Goal: Task Accomplishment & Management: Complete application form

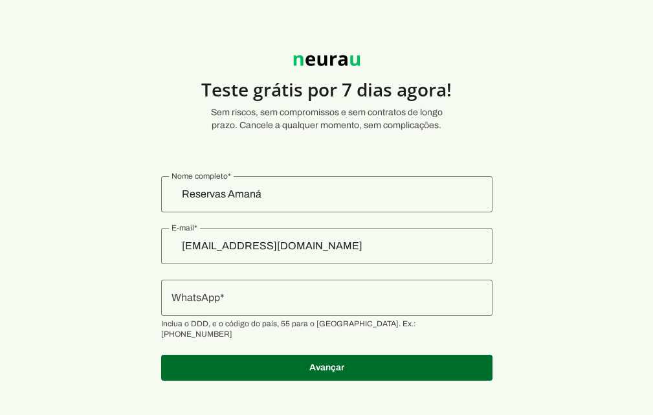
scroll to position [8, 0]
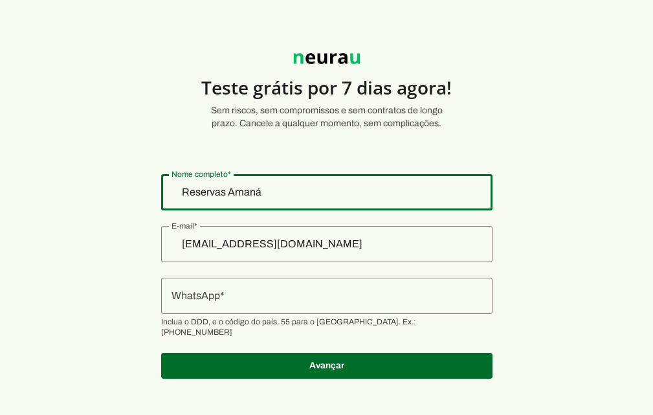
click at [219, 195] on input "Reservas Amaná" at bounding box center [326, 192] width 310 height 16
type input "v"
type input "Vila Ecco Cubo"
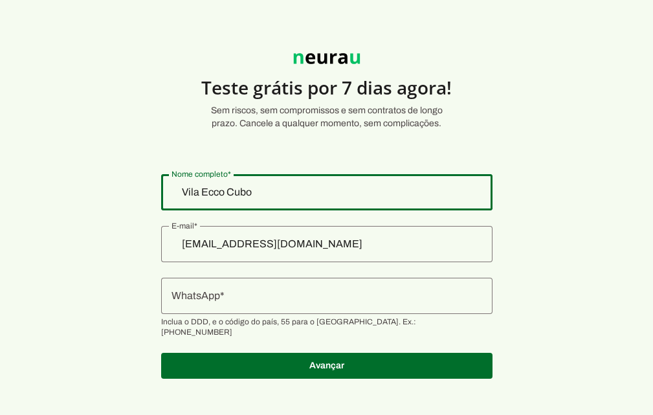
type md-outlined-text-field "Vila Ecco Cubo"
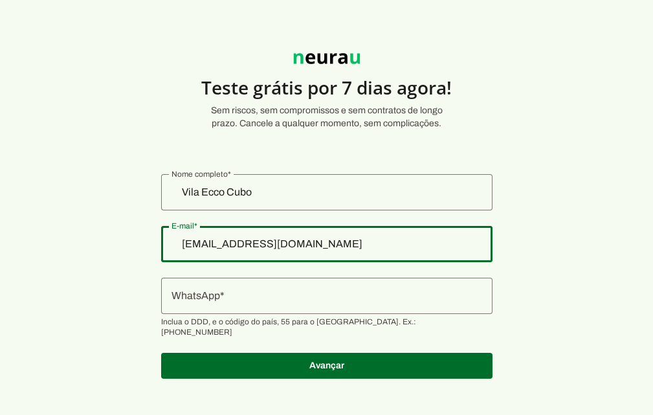
click at [257, 250] on input "[EMAIL_ADDRESS][DOMAIN_NAME]" at bounding box center [326, 244] width 310 height 16
click at [288, 248] on input "[EMAIL_ADDRESS][DOMAIN_NAME]" at bounding box center [326, 244] width 310 height 16
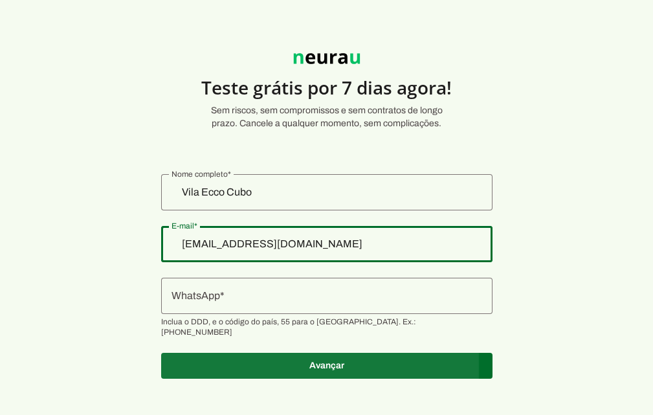
click at [319, 362] on span at bounding box center [326, 365] width 331 height 31
